Goal: Complete application form

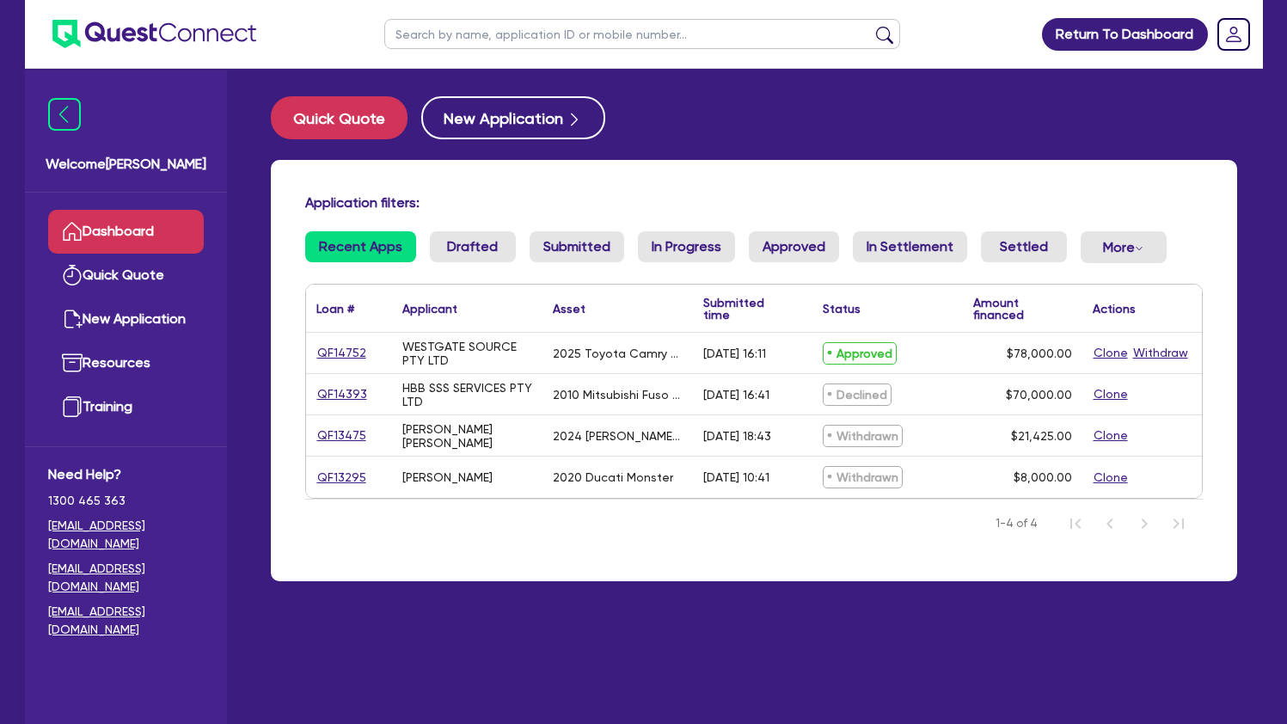
click at [354, 359] on link "QF14752" at bounding box center [341, 353] width 51 height 20
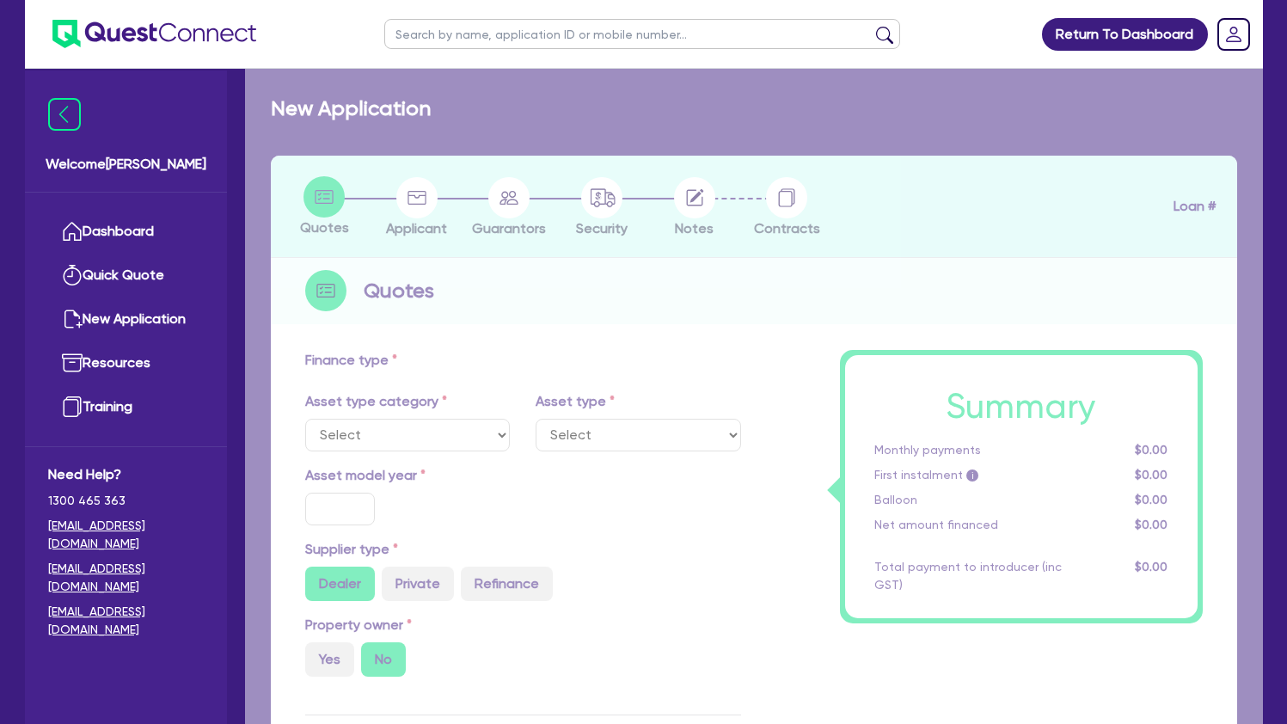
select select "CARS_AND_LIGHT_TRUCKS"
type input "2025"
radio input "true"
type input "82,500"
type input "4,500"
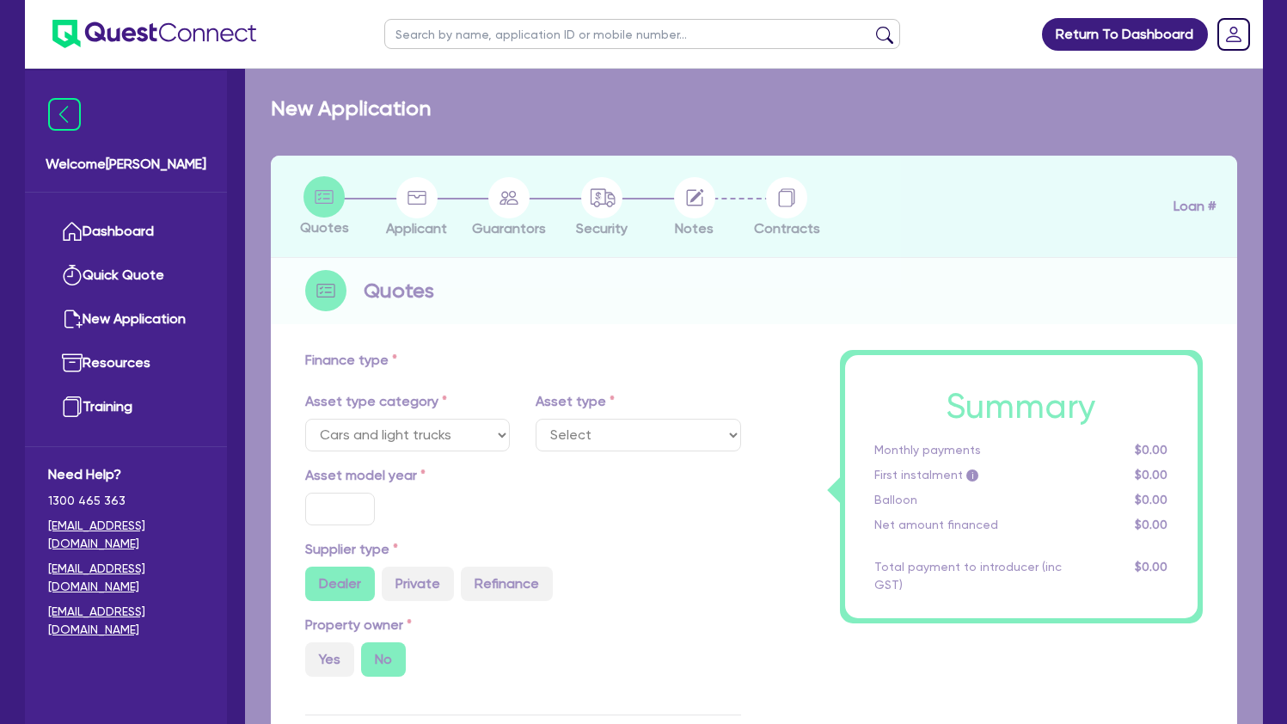
type input "30"
type input "24,750"
type input "7"
type input "5,460"
type input "17.95"
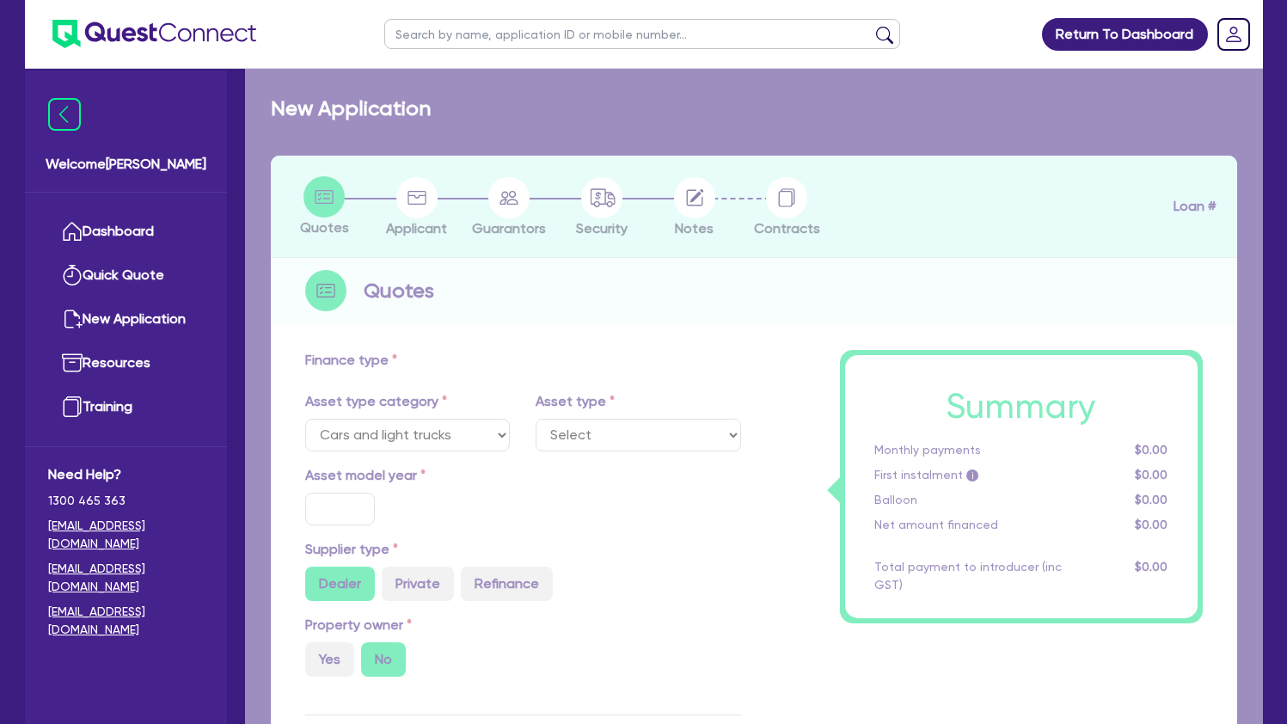
type input "1,100"
select select "PASSENGER_VEHICLES"
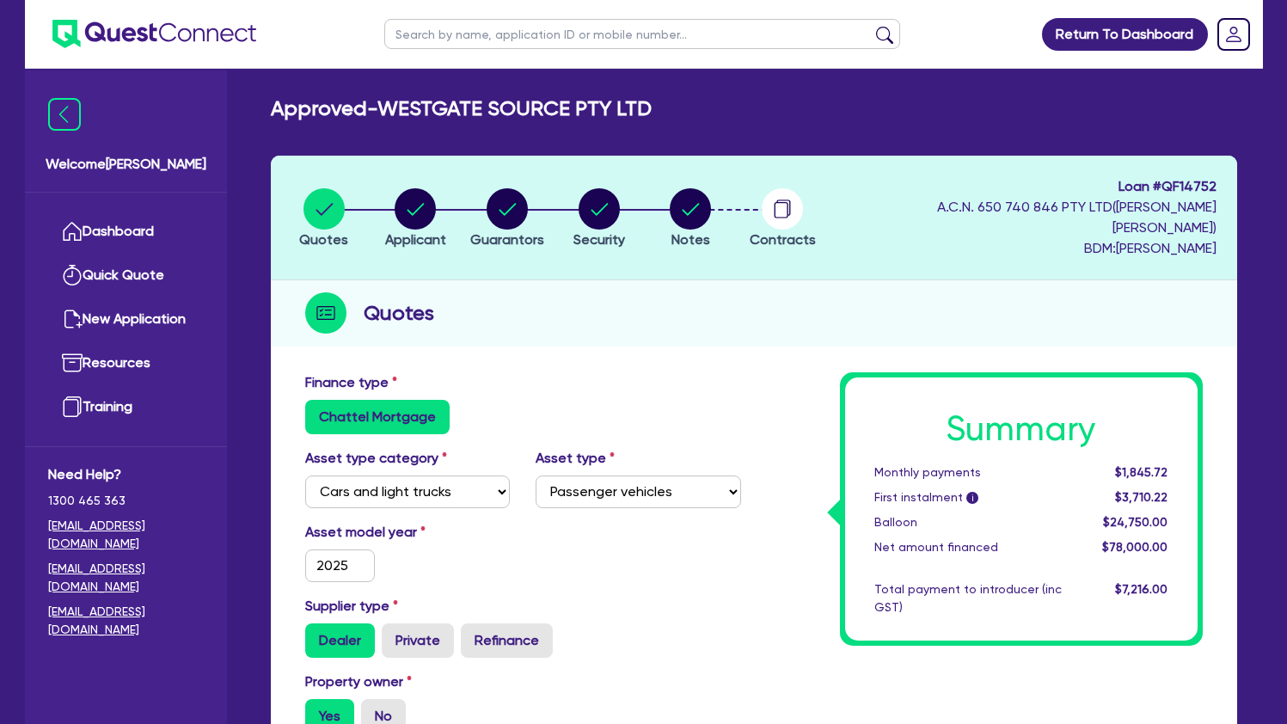
scroll to position [-1, 0]
click at [789, 203] on icon "button" at bounding box center [782, 210] width 14 height 16
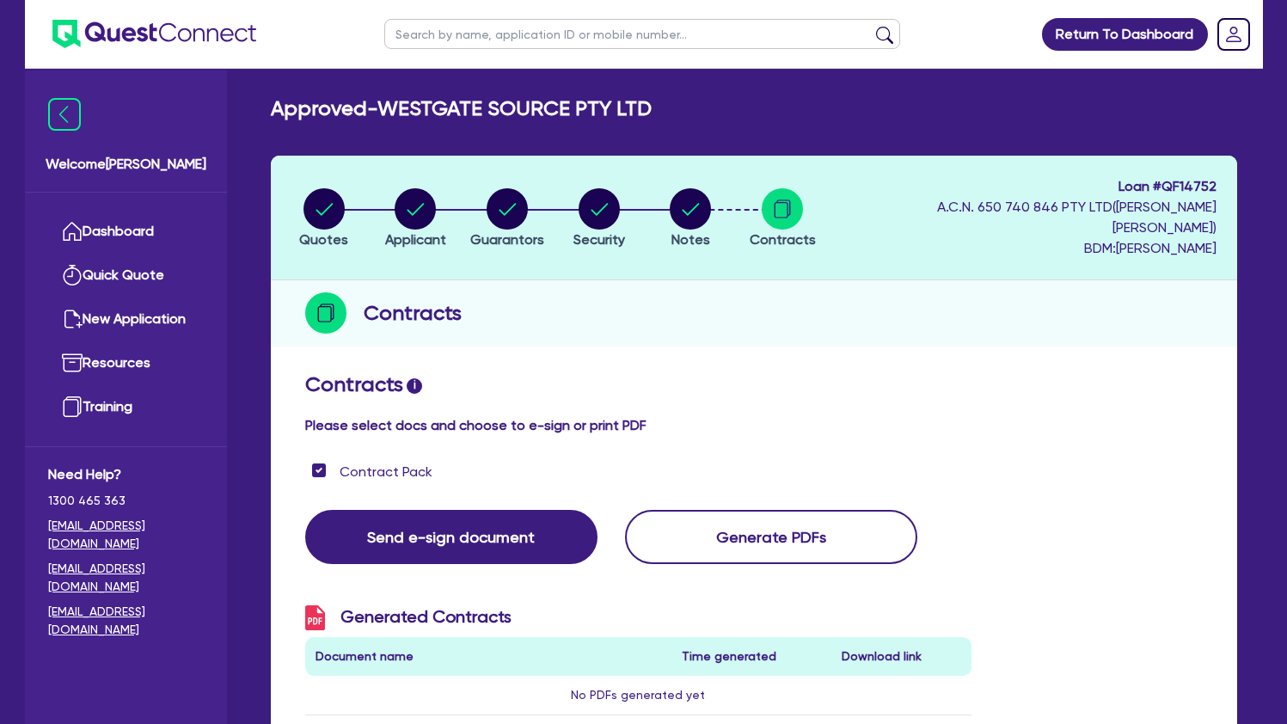
click at [322, 190] on circle "button" at bounding box center [324, 208] width 41 height 41
select select "CARS_AND_LIGHT_TRUCKS"
select select "PASSENGER_VEHICLES"
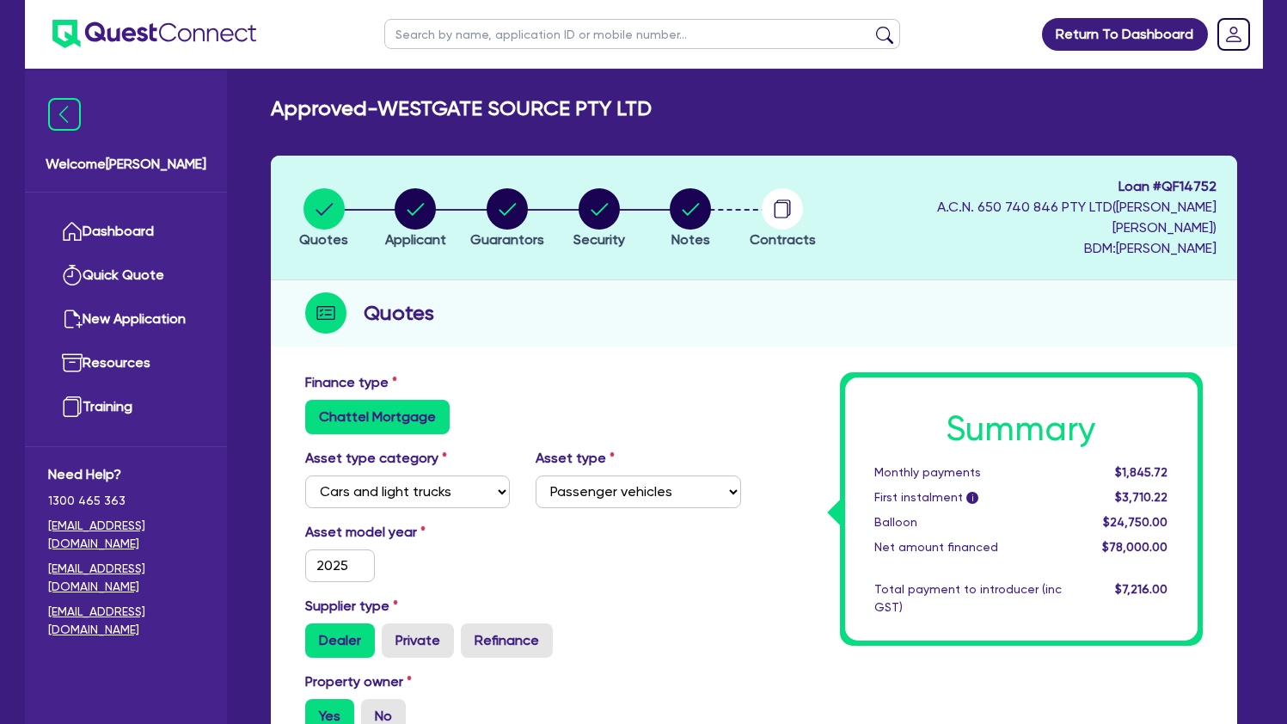
click at [783, 210] on circle "button" at bounding box center [782, 208] width 41 height 41
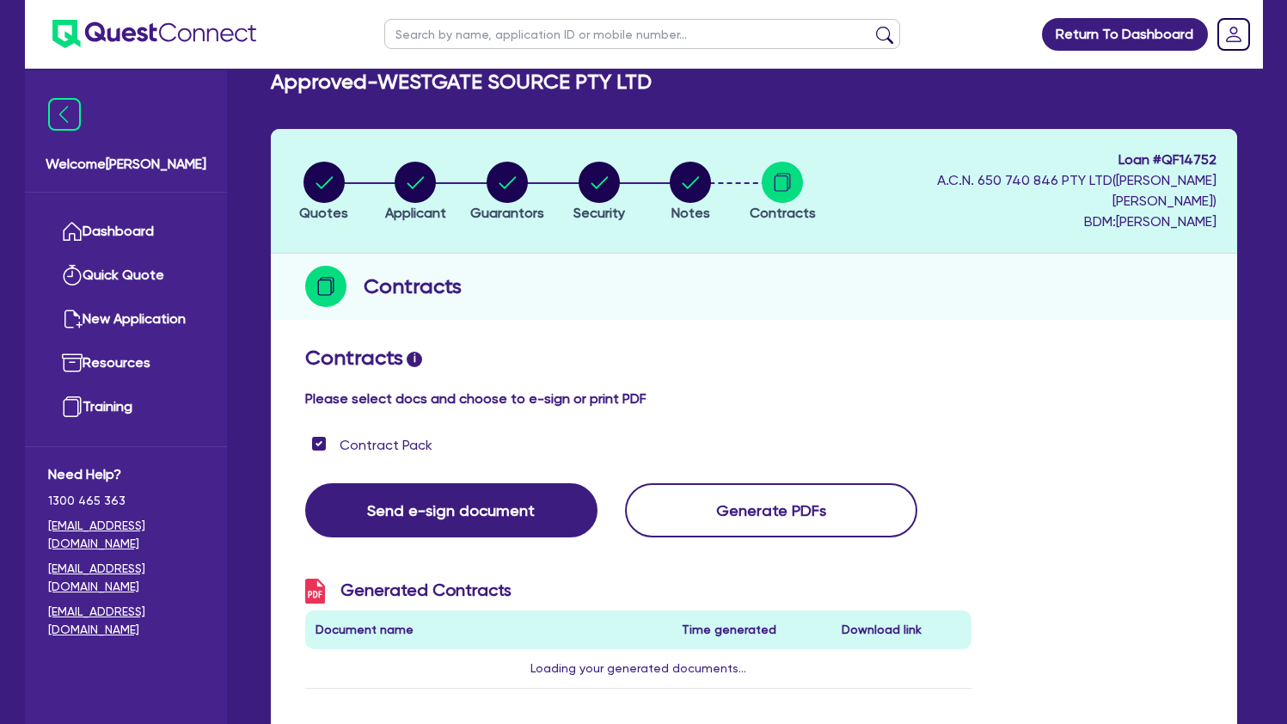
scroll to position [40, 0]
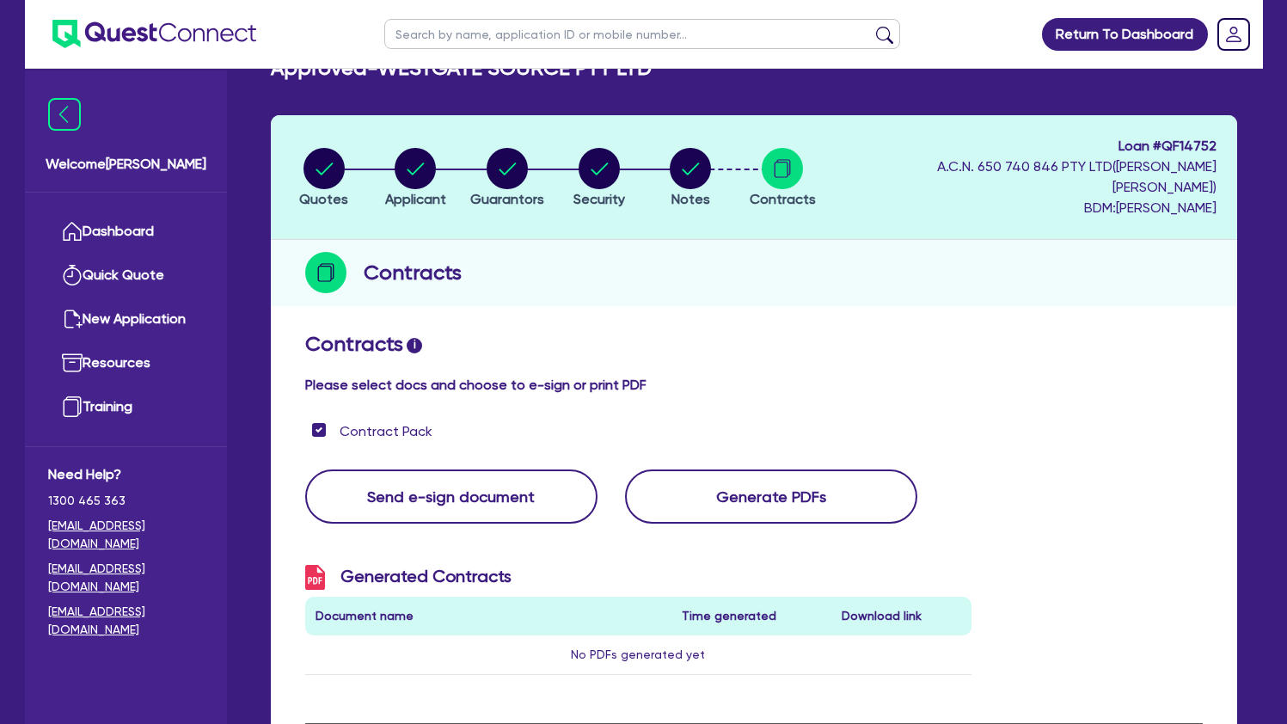
click at [509, 470] on button "Send e-sign document" at bounding box center [451, 497] width 292 height 54
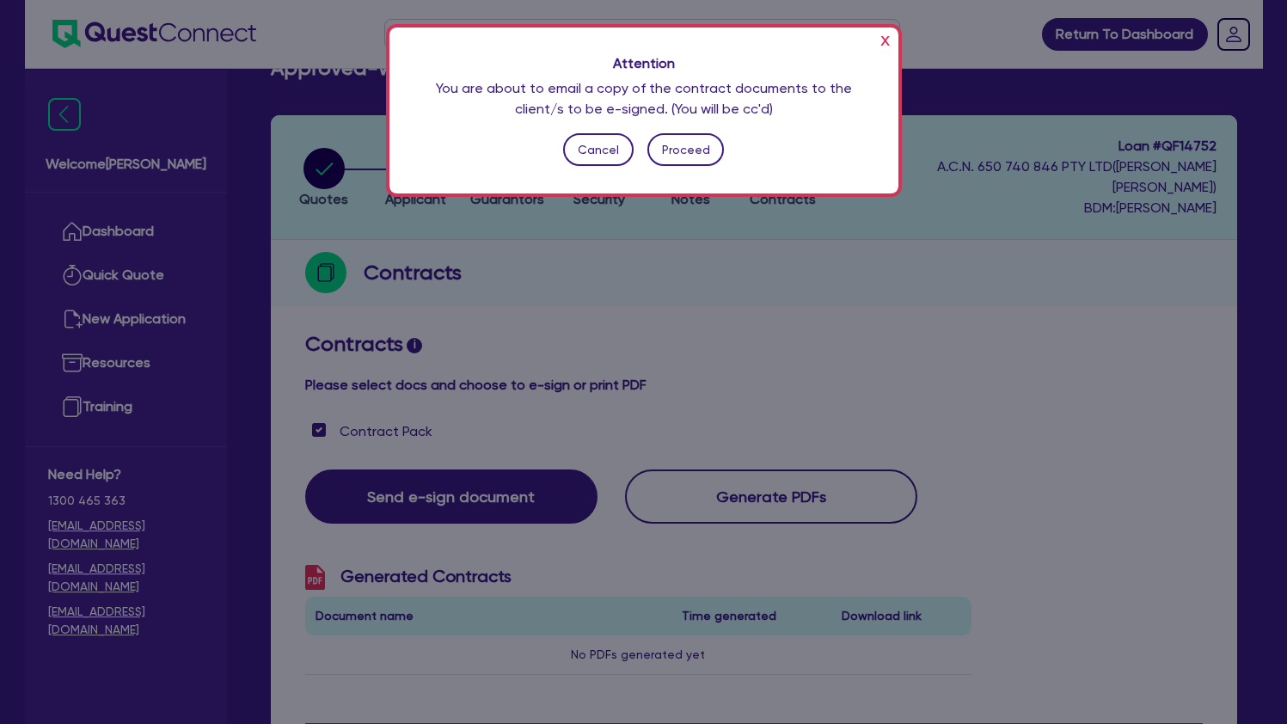
click at [688, 157] on button "Proceed" at bounding box center [686, 149] width 77 height 33
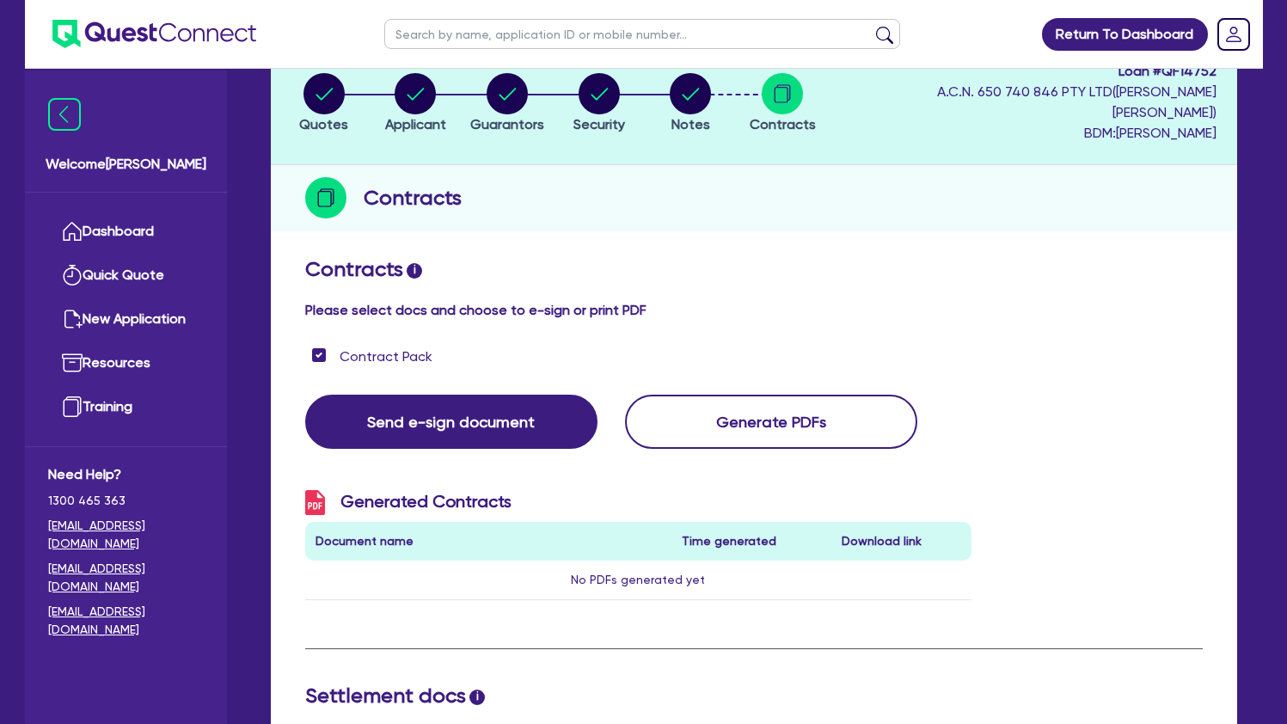
scroll to position [69, 0]
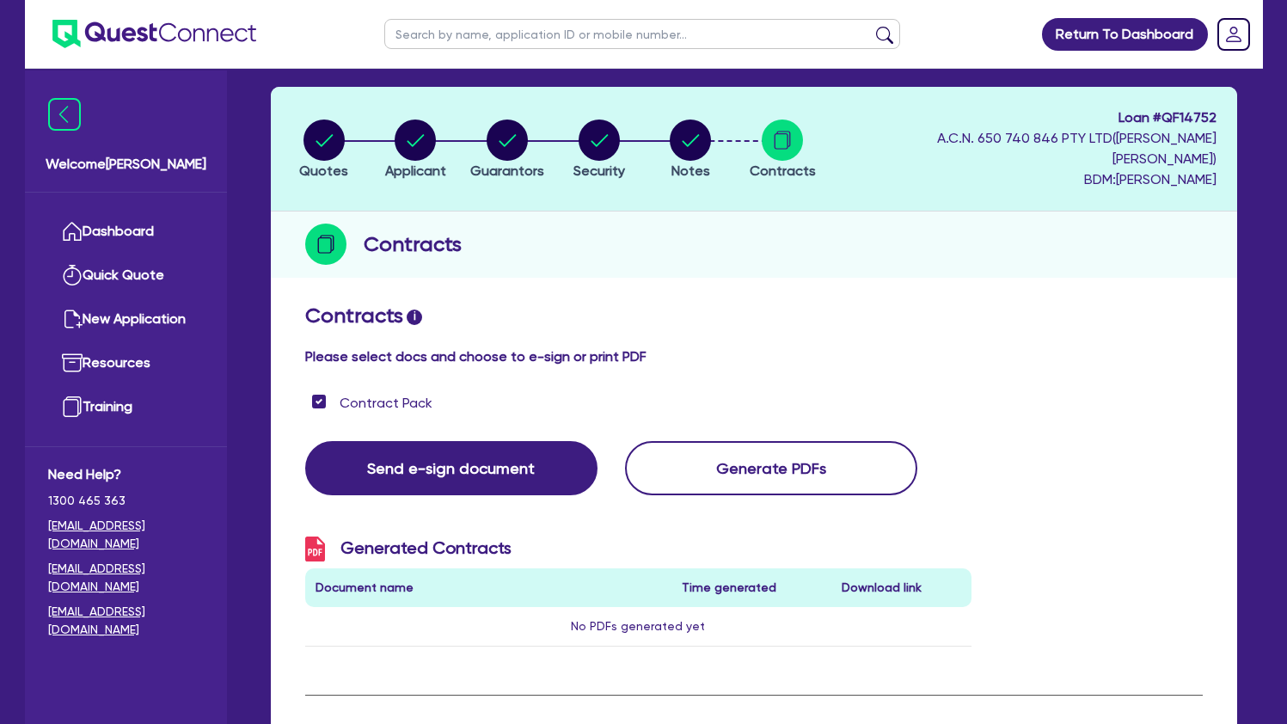
click at [589, 120] on circle "button" at bounding box center [599, 140] width 41 height 41
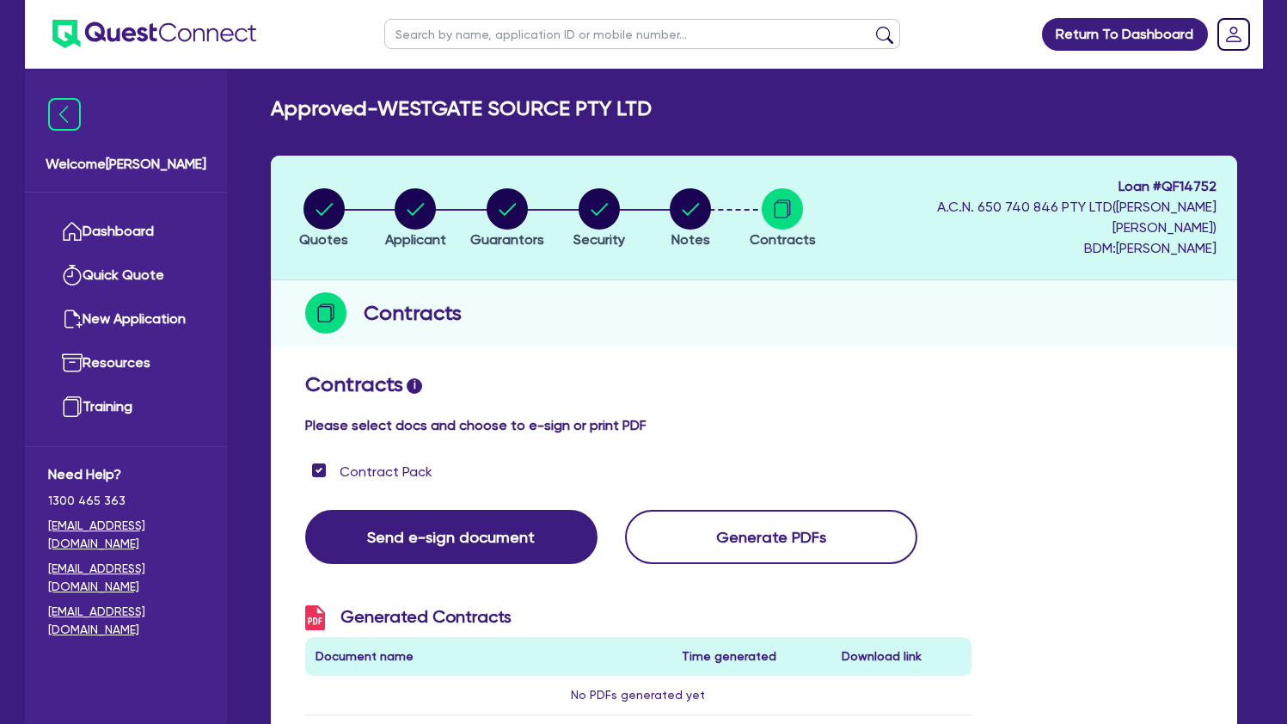
select select "CARS_AND_LIGHT_TRUCKS"
select select "PASSENGER_VEHICLES"
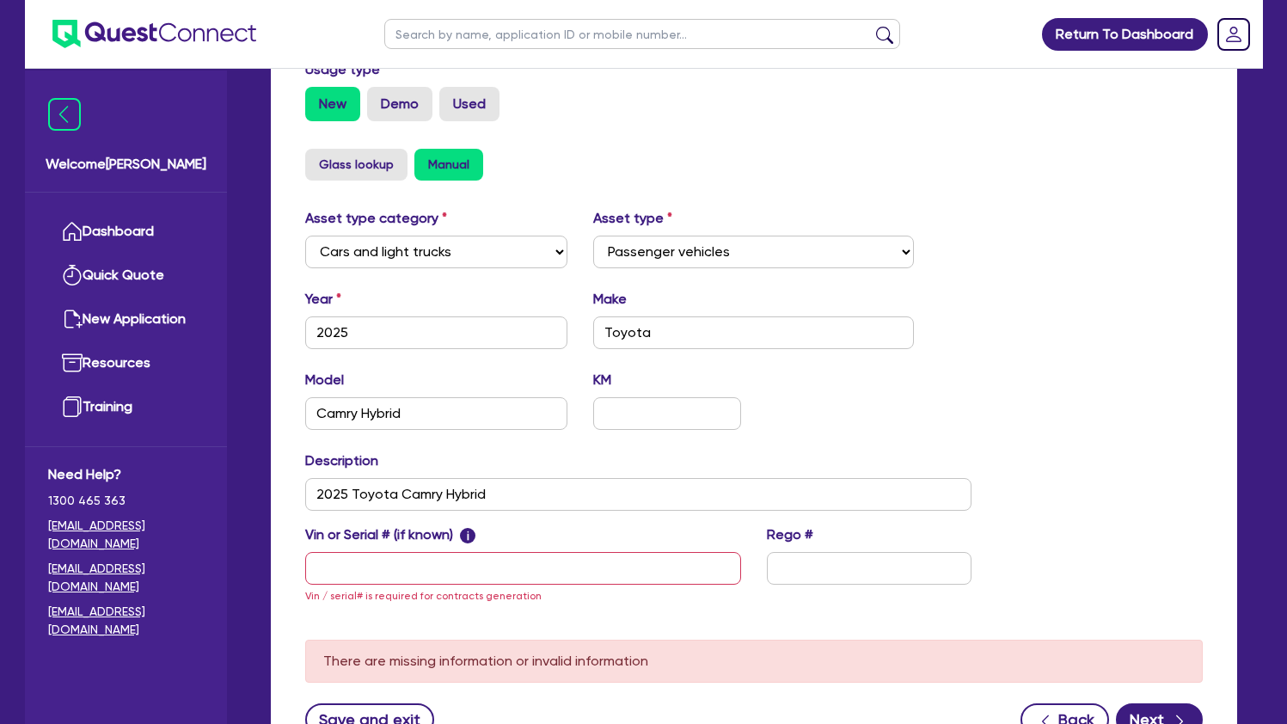
scroll to position [562, 0]
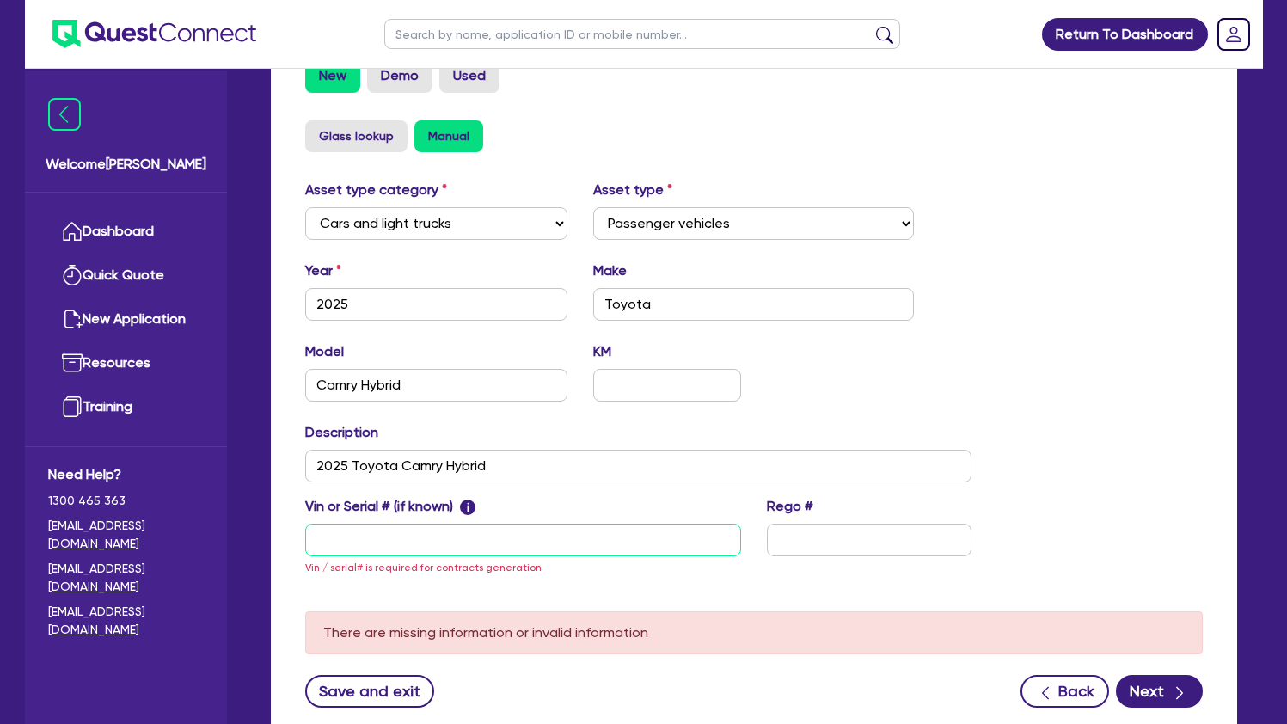
click at [537, 524] on input "text" at bounding box center [523, 540] width 436 height 33
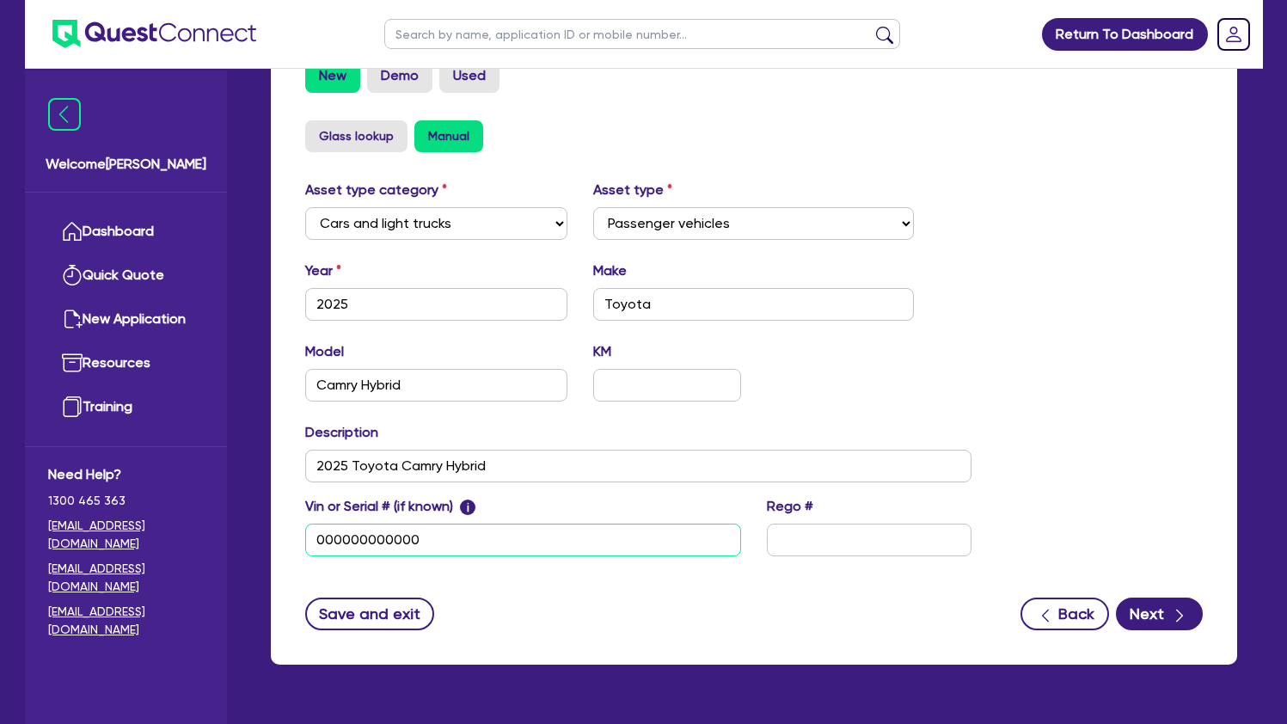
type input "000000000000"
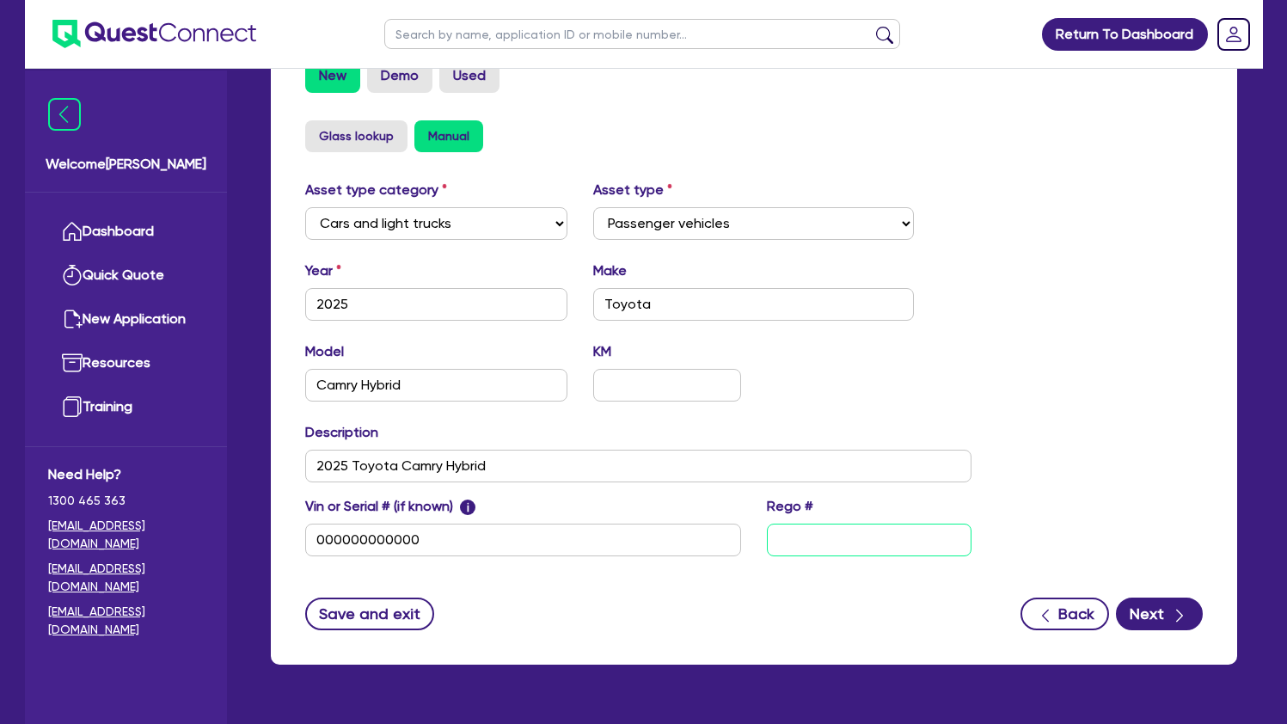
click at [835, 524] on input "text" at bounding box center [869, 540] width 205 height 33
type input "12345"
